Goal: Information Seeking & Learning: Learn about a topic

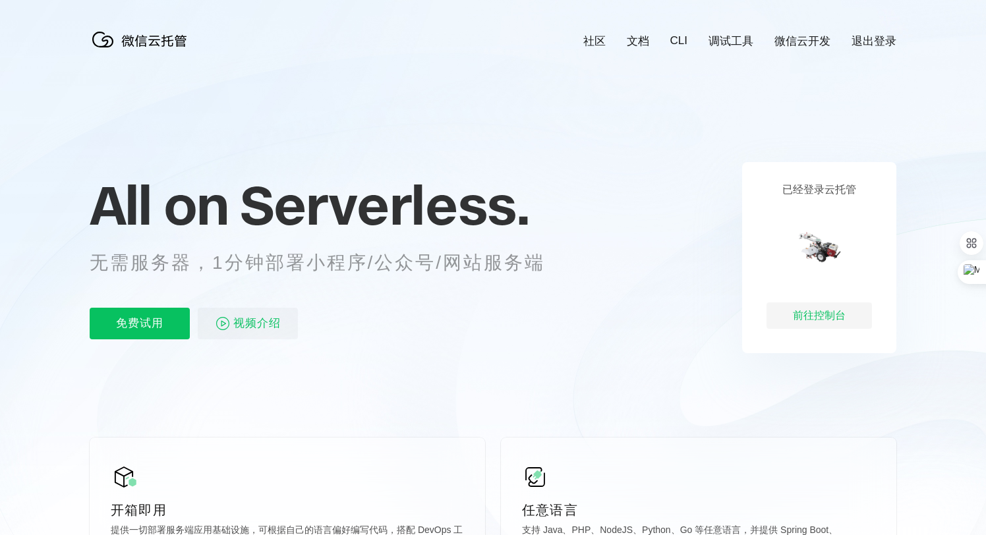
scroll to position [78, 0]
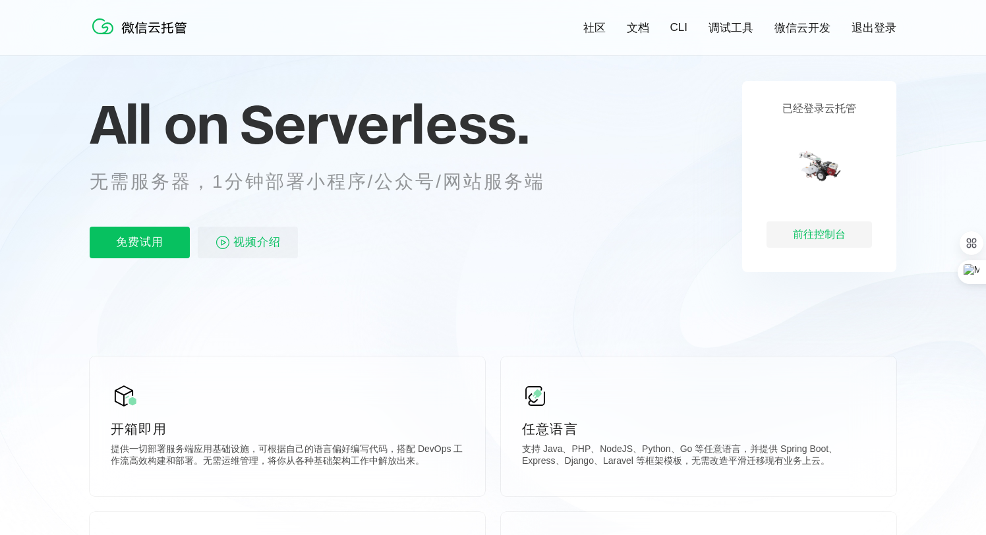
click at [507, 140] on span "Serverless." at bounding box center [384, 124] width 289 height 66
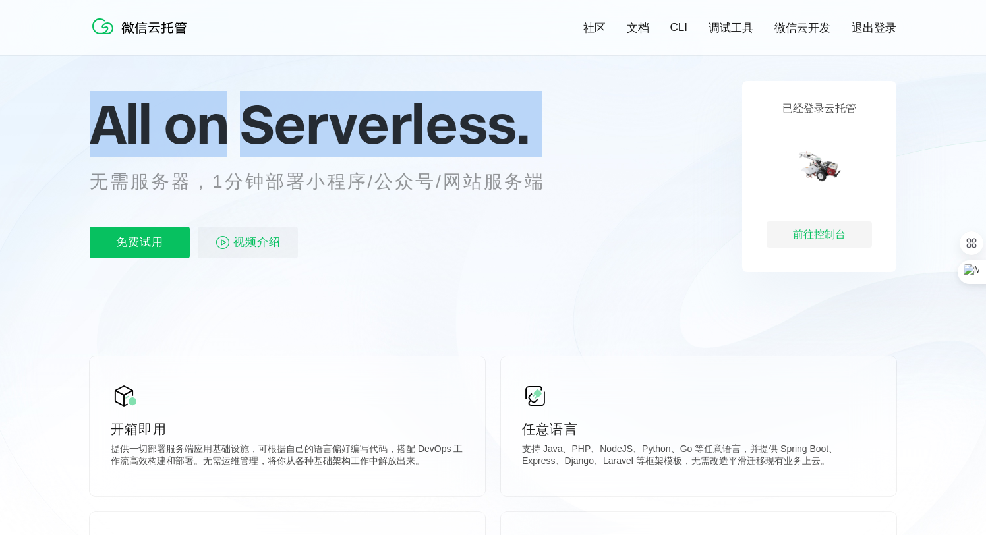
click at [507, 140] on span "Serverless." at bounding box center [384, 124] width 289 height 66
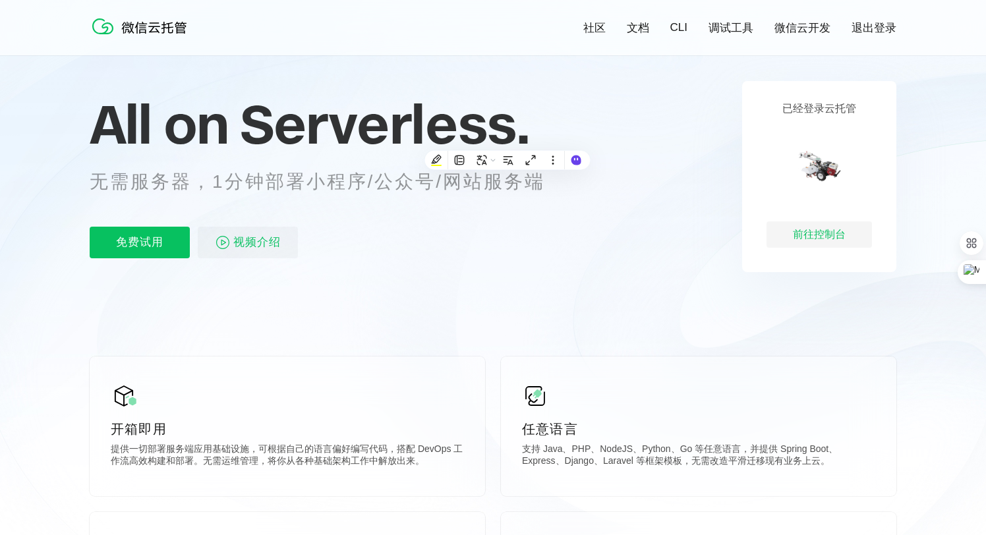
click at [472, 186] on p "无需服务器，1分钟部署小程序/公众号/网站服务端" at bounding box center [330, 182] width 480 height 26
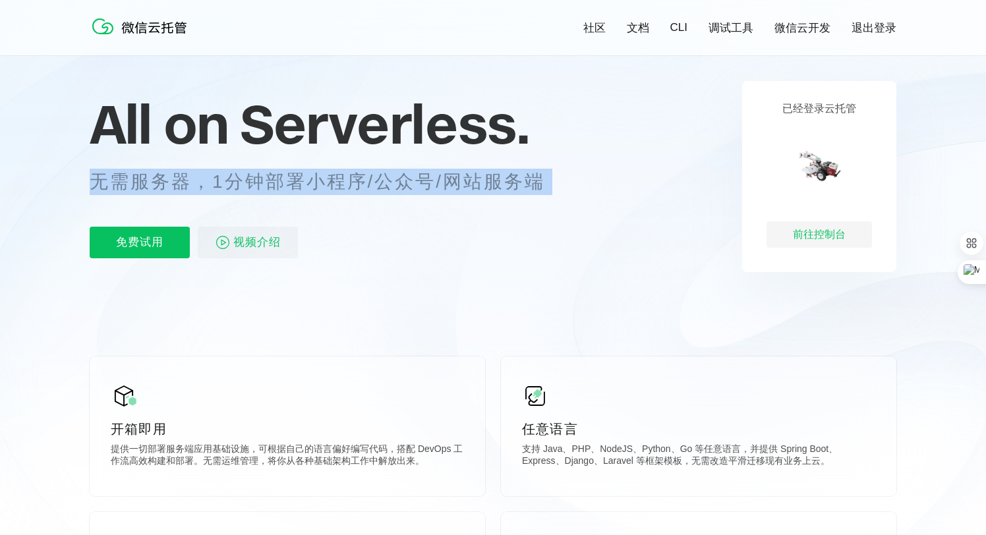
click at [472, 186] on p "无需服务器，1分钟部署小程序/公众号/网站服务端" at bounding box center [330, 182] width 480 height 26
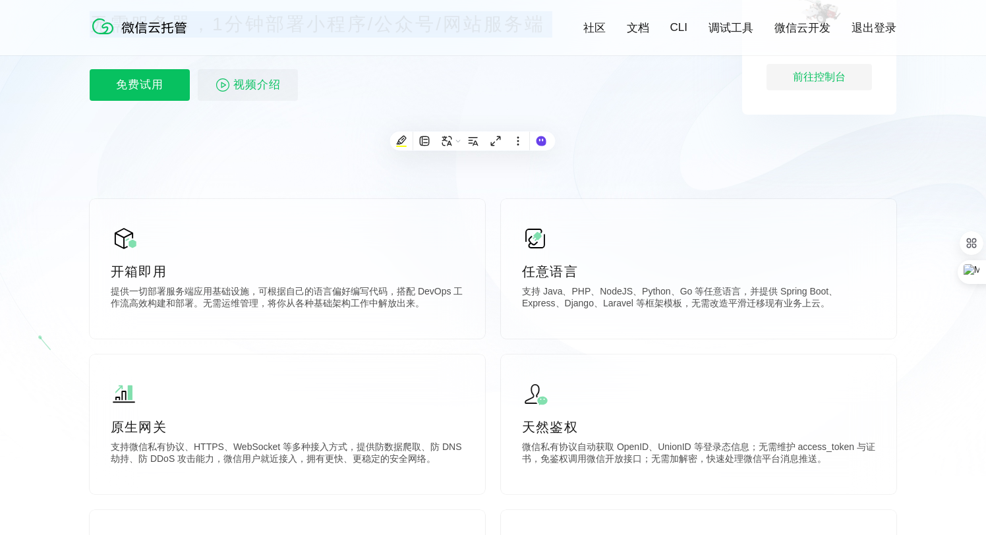
scroll to position [235, 0]
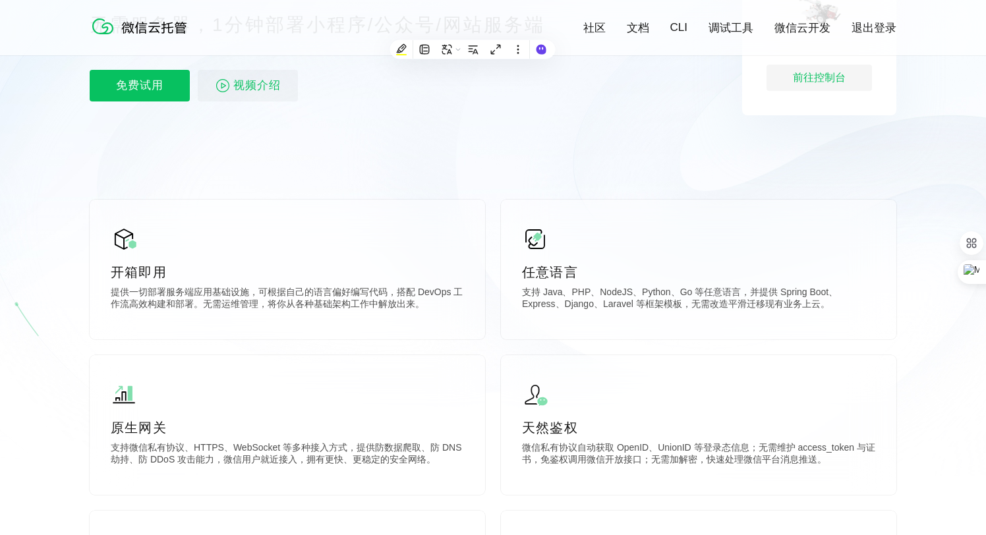
click at [241, 140] on icon at bounding box center [492, 121] width 1265 height 712
click at [158, 82] on p "免费试用" at bounding box center [140, 86] width 100 height 32
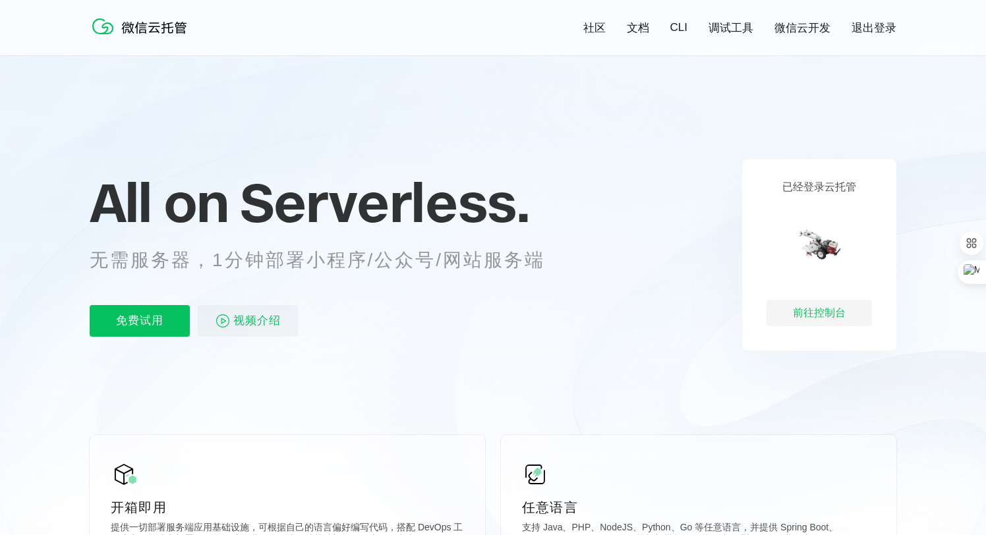
click at [226, 435] on div "开箱即用 提供一切部署服务端应用基础设施，可根据自己的语言偏好编写代码，搭配 DevOps 工作流高效构建和部署。无需运维管理，将你从各种基础架构工作中解放出…" at bounding box center [287, 505] width 395 height 140
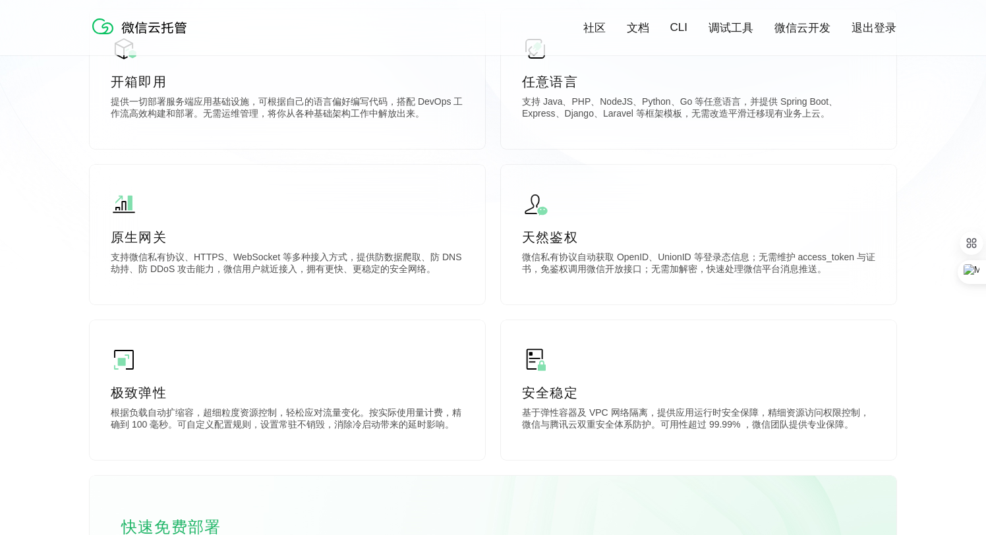
scroll to position [0, 2343]
click at [226, 141] on div "开箱即用 提供一切部署服务端应用基础设施，可根据自己的语言偏好编写代码，搭配 DevOps 工作流高效构建和部署。无需运维管理，将你从各种基础架构工作中解放出…" at bounding box center [287, 79] width 395 height 140
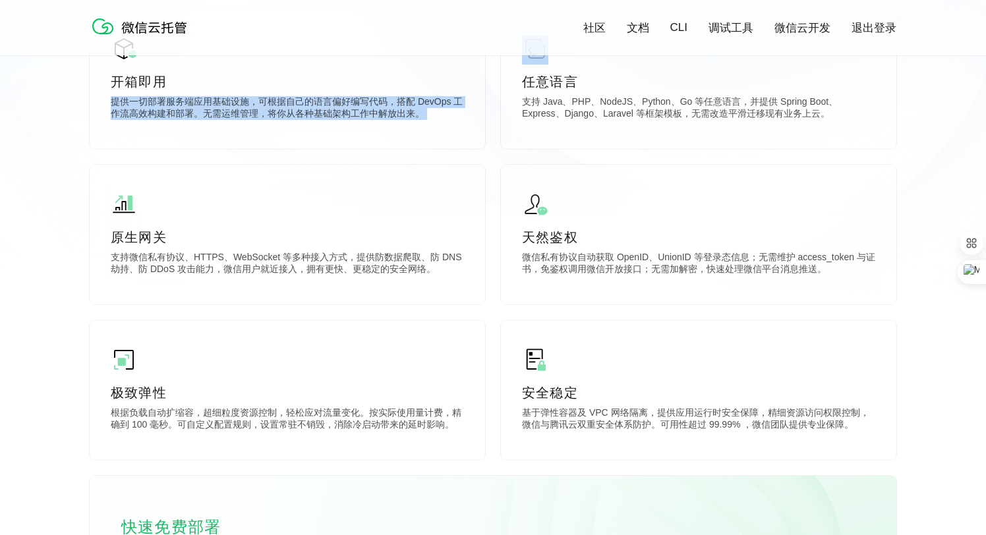
click at [226, 141] on div "开箱即用 提供一切部署服务端应用基础设施，可根据自己的语言偏好编写代码，搭配 DevOps 工作流高效构建和部署。无需运维管理，将你从各种基础架构工作中解放出…" at bounding box center [287, 79] width 395 height 140
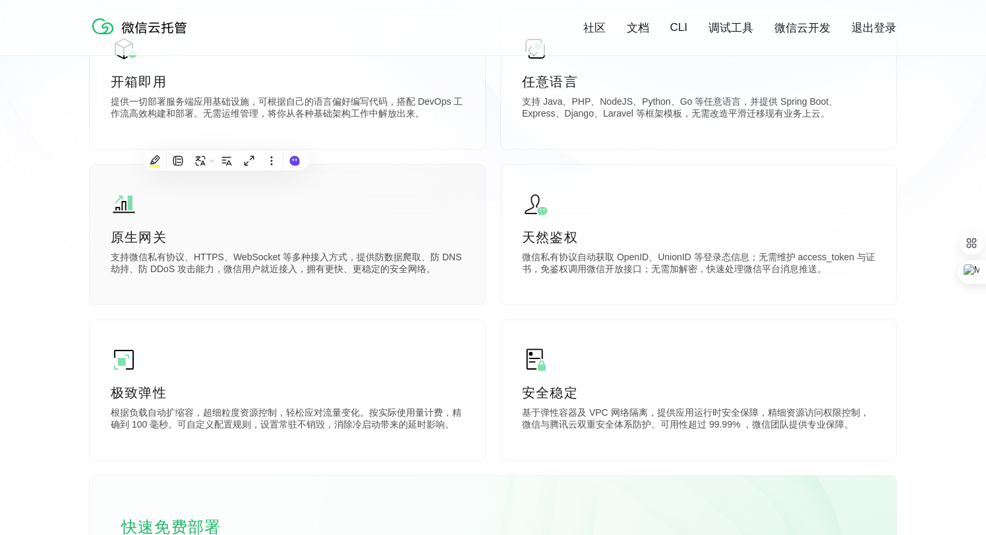
click at [273, 303] on div "原生网关 支持微信私有协议、HTTPS、WebSocket 等多种接入方式，提供防数据爬取、防 DNS 劫持、防 DDoS 攻击能力，微信用户就近接入，拥有更…" at bounding box center [287, 235] width 395 height 140
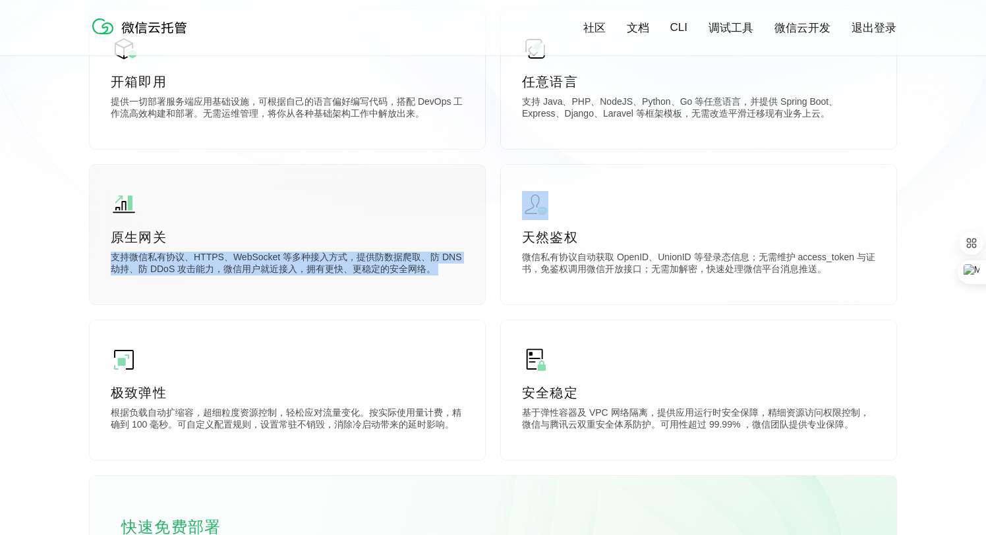
click at [273, 303] on div "原生网关 支持微信私有协议、HTTPS、WebSocket 等多种接入方式，提供防数据爬取、防 DNS 劫持、防 DDoS 攻击能力，微信用户就近接入，拥有更…" at bounding box center [287, 235] width 395 height 140
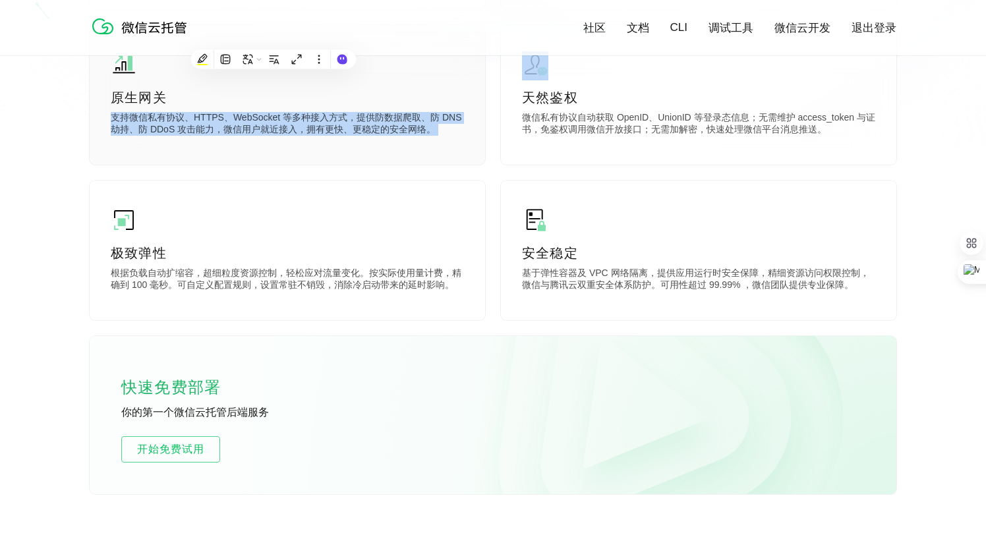
scroll to position [689, 0]
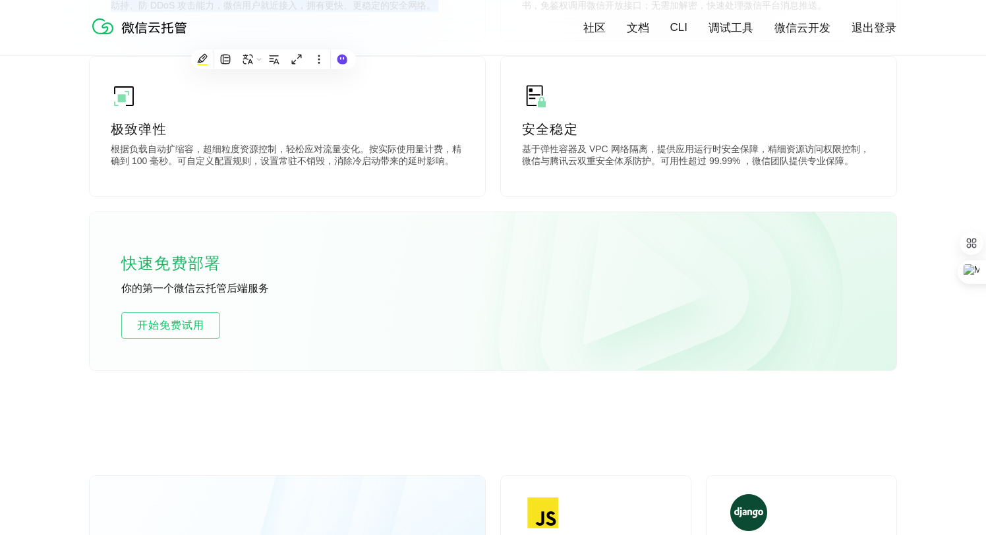
click at [304, 222] on div "快速免费部署 你的第一个微信云托管后端服务 开始免费试用" at bounding box center [493, 291] width 806 height 158
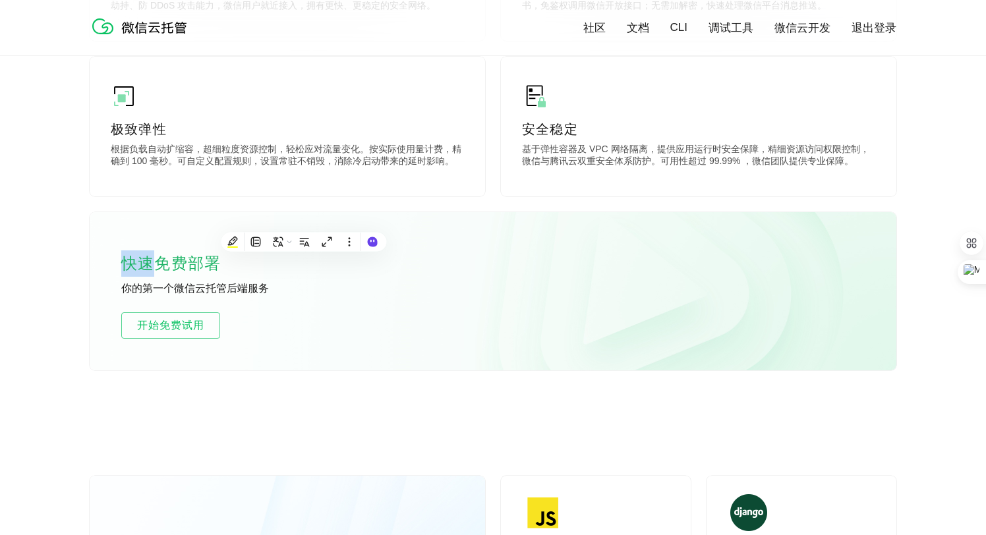
click at [304, 222] on div "快速免费部署 你的第一个微信云托管后端服务 开始免费试用" at bounding box center [493, 291] width 806 height 158
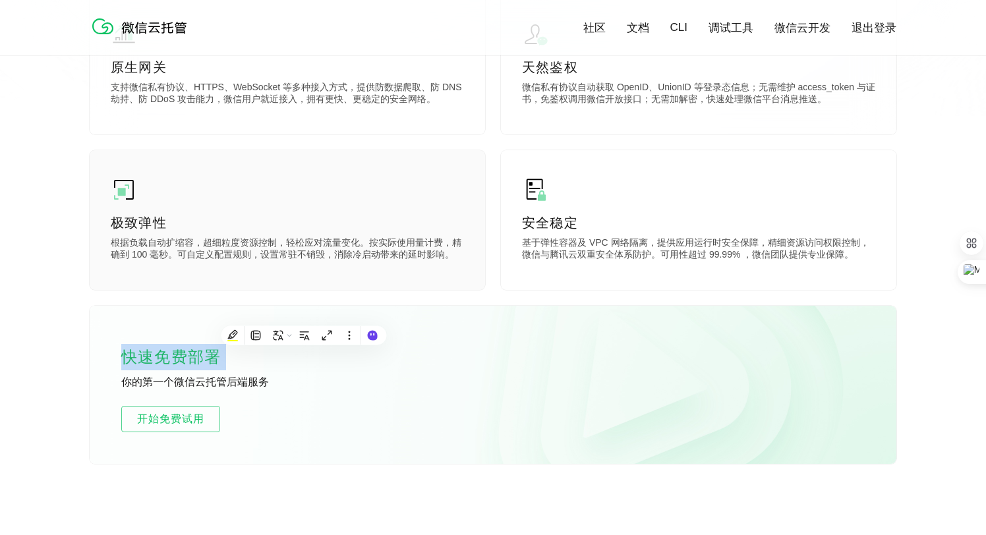
click at [317, 211] on div "极致弹性 根据负载自动扩缩容，超细粒度资源控制，轻松应对流量变化。按实际使用量计费，精确到 100 毫秒。可自定义配置规则，设置常驻不销毁，消除冷启动带来的延…" at bounding box center [287, 220] width 395 height 140
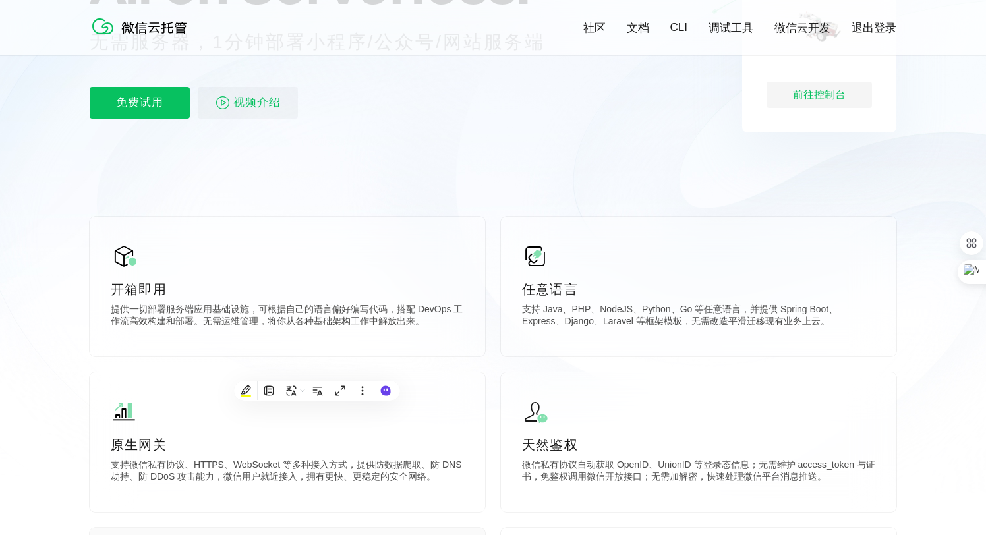
scroll to position [158, 0]
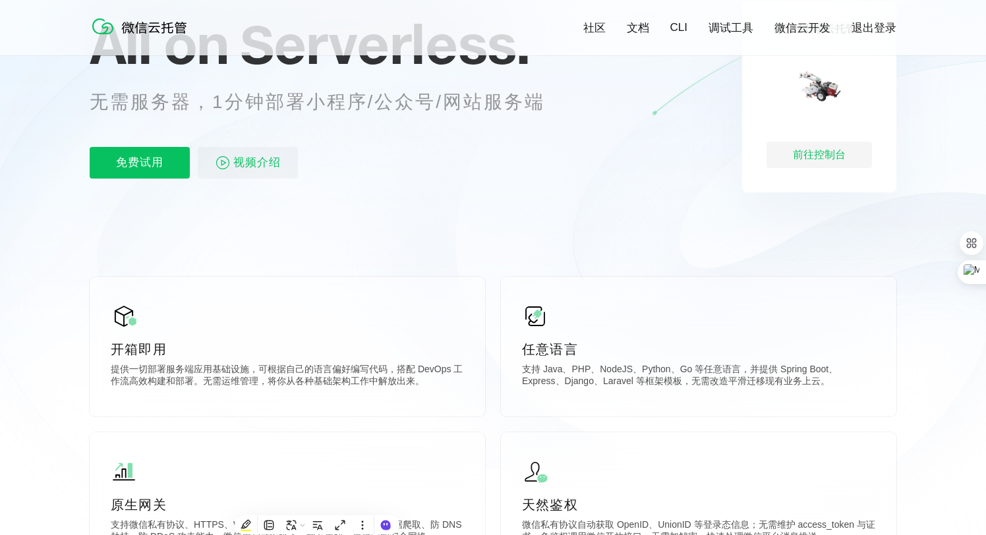
click at [317, 211] on icon at bounding box center [492, 198] width 1265 height 712
